Goal: Find contact information: Find contact information

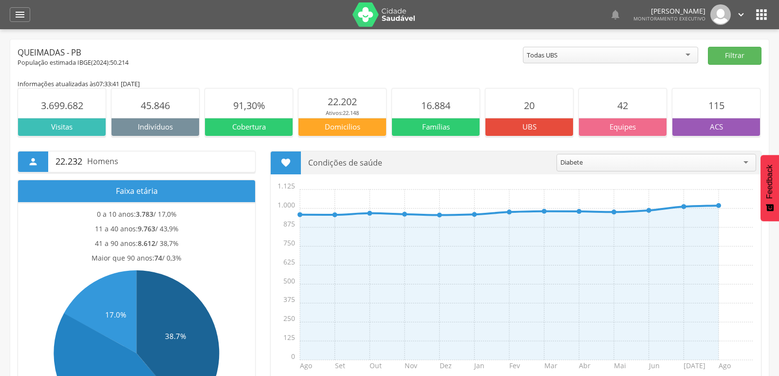
click at [371, 17] on img at bounding box center [384, 14] width 63 height 24
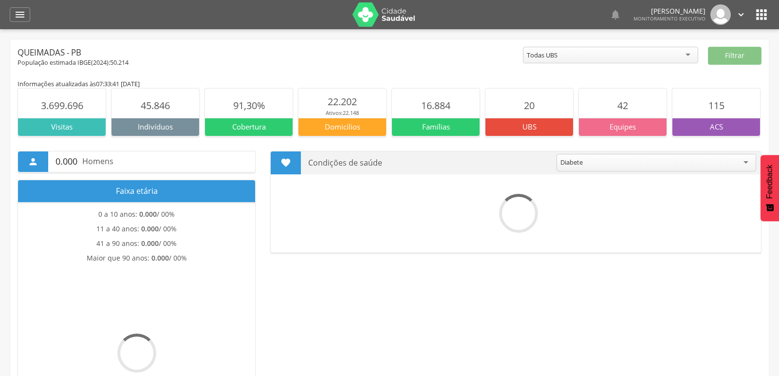
click at [376, 15] on img at bounding box center [384, 14] width 63 height 24
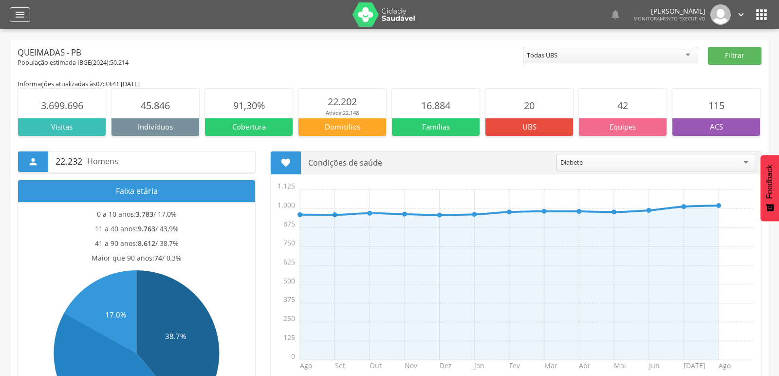
click at [19, 13] on icon "" at bounding box center [20, 15] width 12 height 12
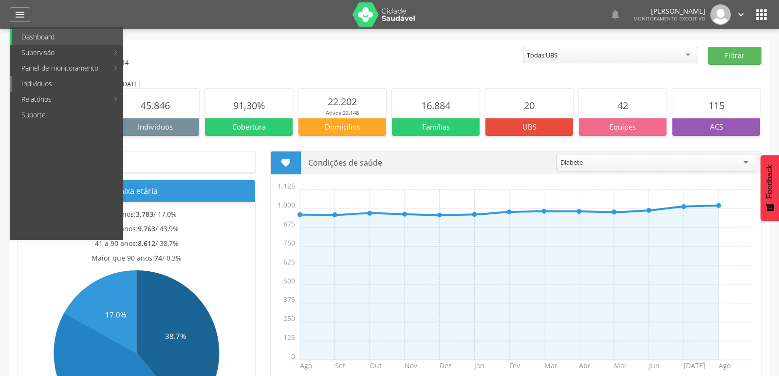
click at [43, 81] on link "Indivíduos" at bounding box center [67, 84] width 111 height 16
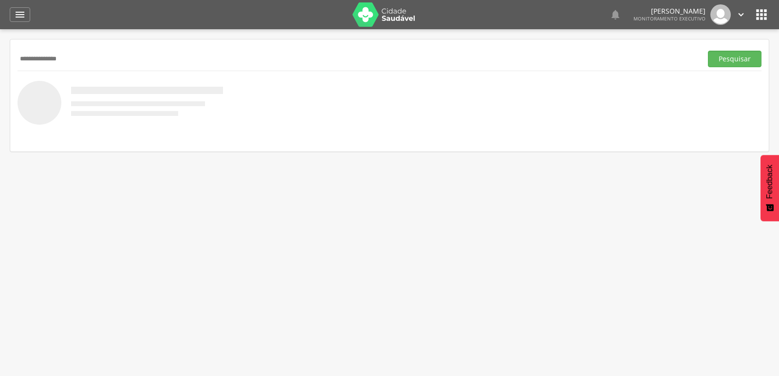
type input "**********"
click at [708, 51] on button "Pesquisar" at bounding box center [735, 59] width 54 height 17
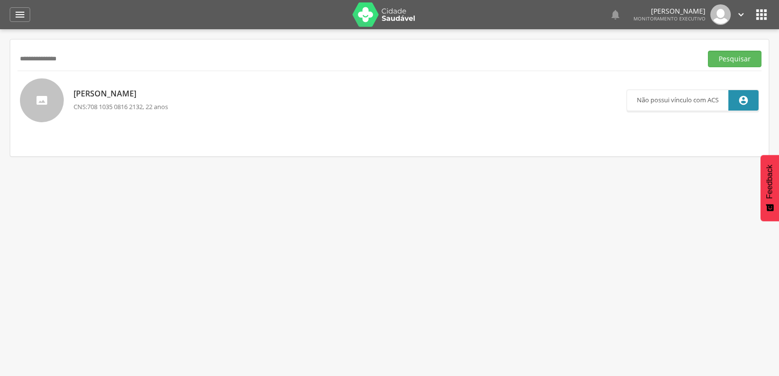
click at [83, 94] on p "[PERSON_NAME]" at bounding box center [121, 93] width 94 height 11
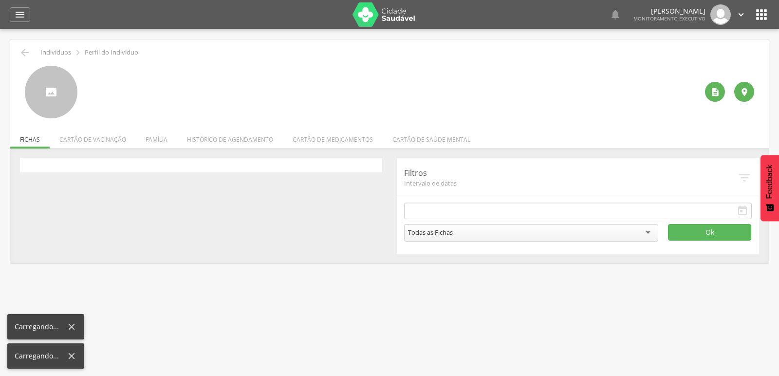
type input "**********"
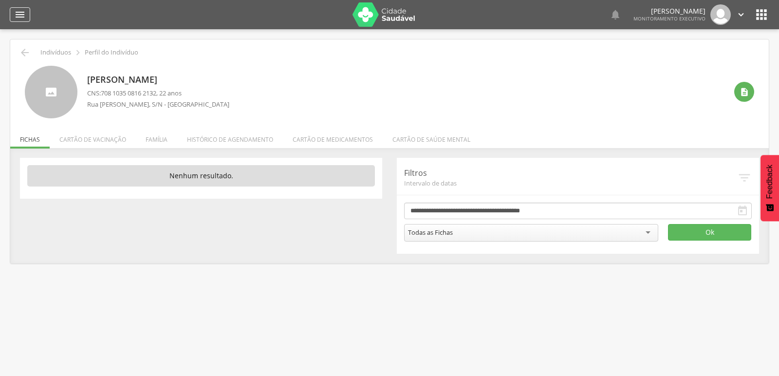
click at [10, 20] on div "" at bounding box center [20, 14] width 20 height 15
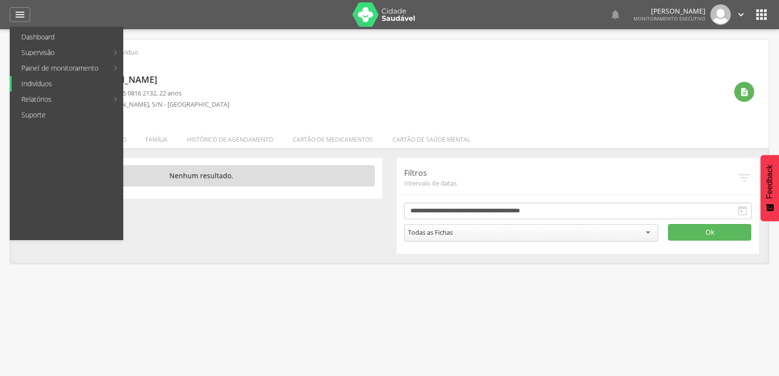
click at [26, 84] on link "Indivíduos" at bounding box center [67, 84] width 111 height 16
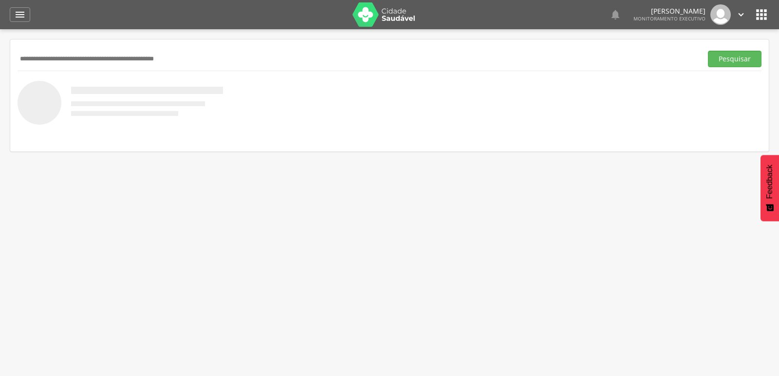
paste input "**********"
type input "**********"
click at [730, 59] on button "Pesquisar" at bounding box center [735, 59] width 54 height 17
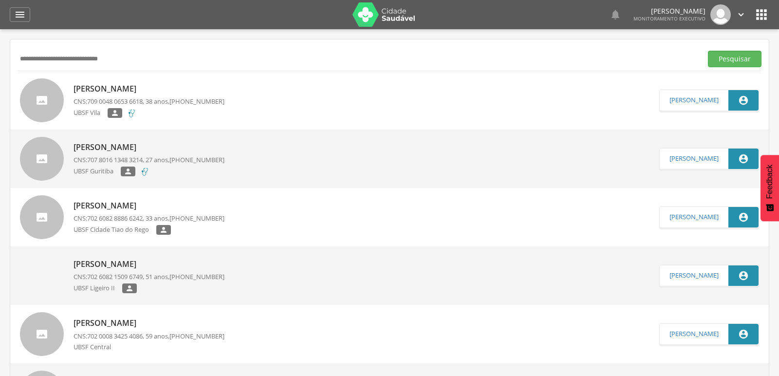
click at [134, 89] on p "[PERSON_NAME]" at bounding box center [149, 88] width 151 height 11
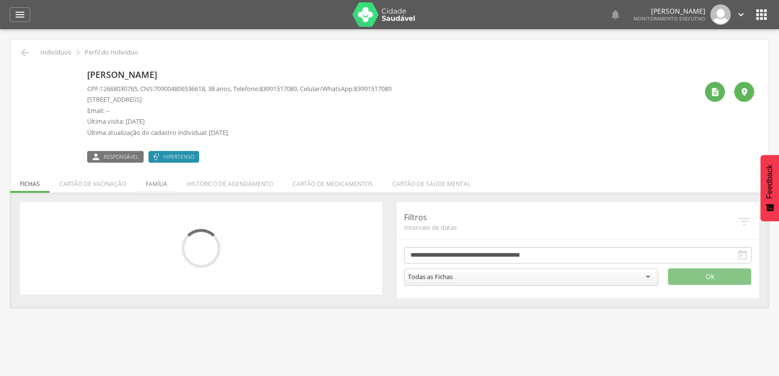
click at [152, 185] on li "Família" at bounding box center [156, 181] width 41 height 23
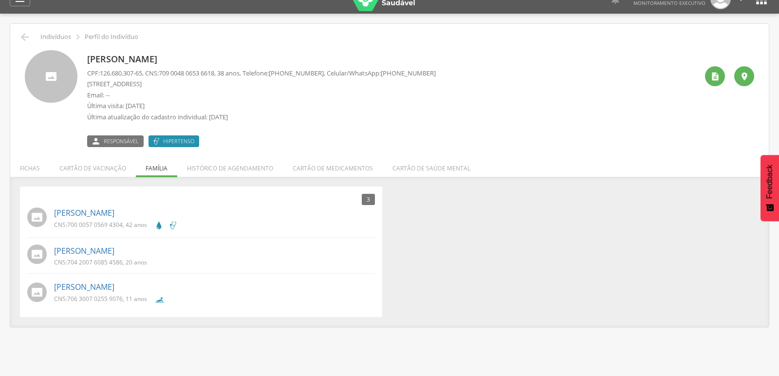
scroll to position [29, 0]
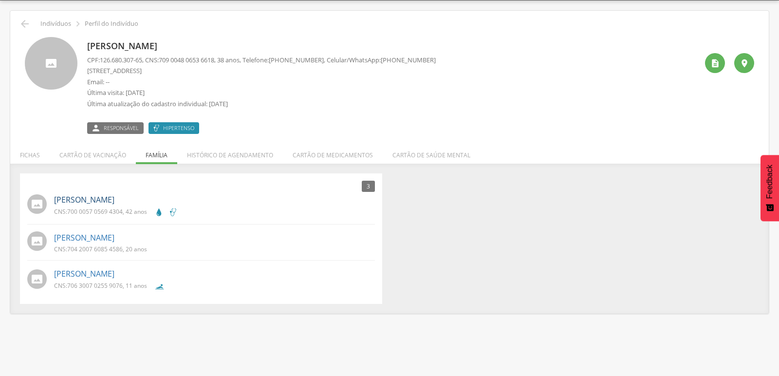
click at [65, 203] on link "[PERSON_NAME]" at bounding box center [84, 199] width 60 height 11
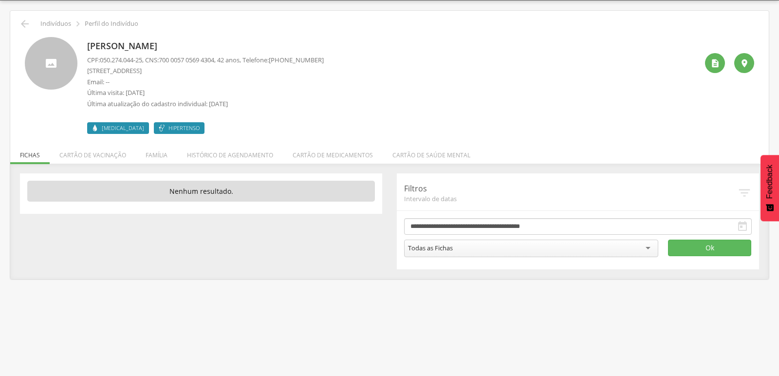
drag, startPoint x: 88, startPoint y: 45, endPoint x: 223, endPoint y: 38, distance: 135.6
click at [223, 38] on div "[PERSON_NAME] CPF: 050.274.044-25 , CNS: [PHONE_NUMBER] , 42 anos, Telefone: [P…" at bounding box center [205, 85] width 237 height 97
copy p "[PERSON_NAME]"
click at [308, 106] on p "Última atualização do cadastro individual: [DATE]" at bounding box center [205, 103] width 237 height 9
drag, startPoint x: 294, startPoint y: 60, endPoint x: 334, endPoint y: 54, distance: 40.4
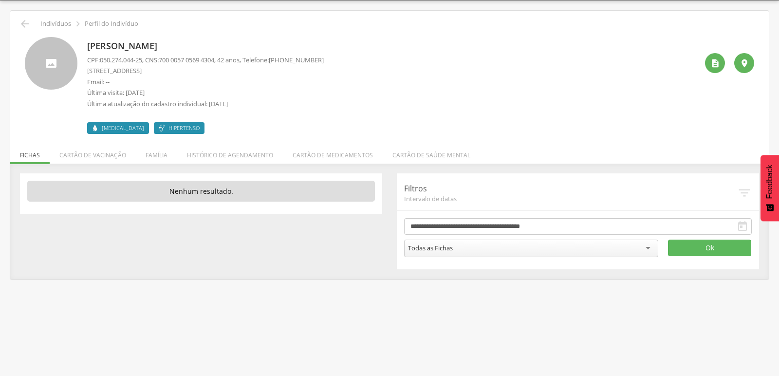
click at [334, 54] on div "[PERSON_NAME] CPF: 050.274.044-25 , CNS: [PHONE_NUMBER] , 42 anos, Telefone: [P…" at bounding box center [392, 85] width 611 height 97
copy span "99151-7089"
click at [324, 77] on p "Email: --" at bounding box center [205, 81] width 237 height 9
click at [153, 157] on li "Família" at bounding box center [156, 152] width 41 height 23
